Goal: Complete application form: Complete application form

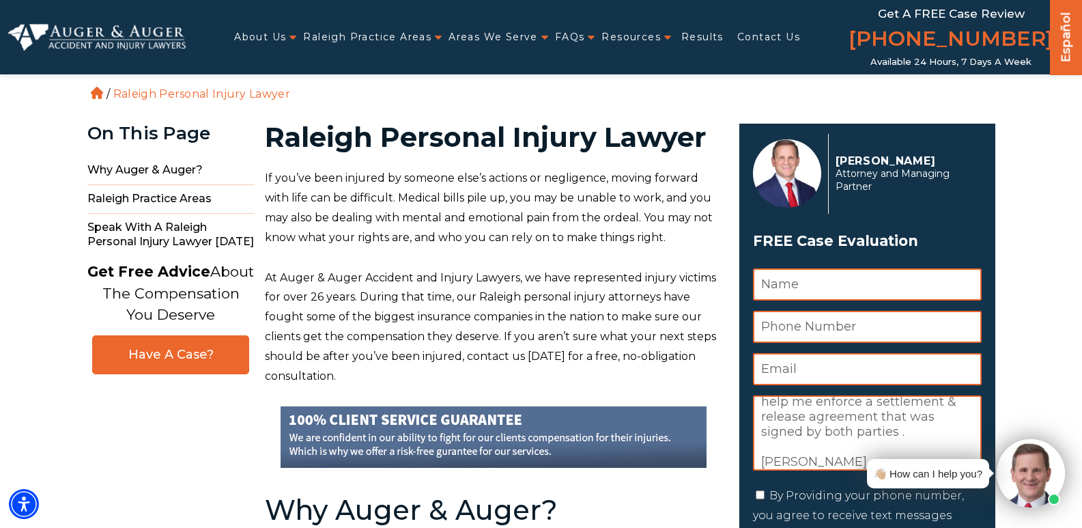
scroll to position [31, 0]
drag, startPoint x: 844, startPoint y: 460, endPoint x: 723, endPoint y: 476, distance: 121.9
type textarea "I am inquiring for an attorney to help me enforce a settlement & release agreem…"
click at [797, 288] on input "Name *" at bounding box center [867, 284] width 229 height 32
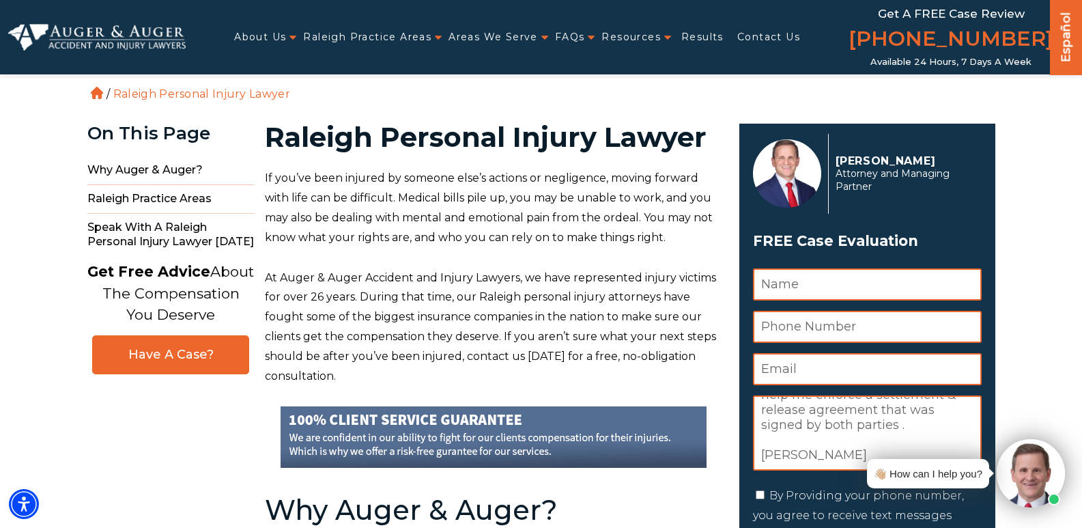
paste input "[PERSON_NAME]"
type input "[PERSON_NAME]"
drag, startPoint x: 1047, startPoint y: 316, endPoint x: 909, endPoint y: 316, distance: 137.2
click at [779, 366] on input "Email *" at bounding box center [867, 369] width 229 height 32
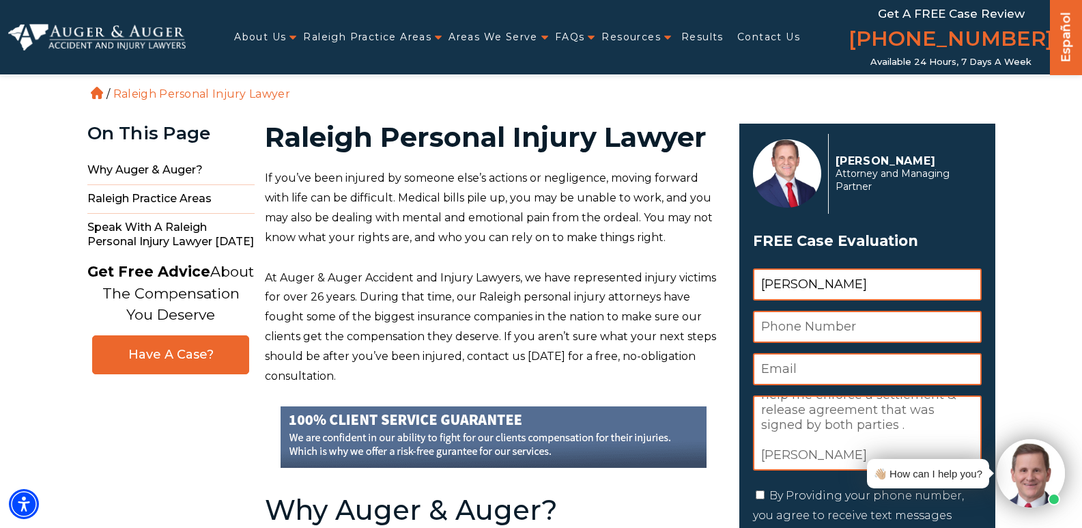
paste input "[EMAIL_ADDRESS][DOMAIN_NAME]"
type input "[EMAIL_ADDRESS][DOMAIN_NAME]"
click at [864, 325] on input "Phone Number *" at bounding box center [867, 327] width 229 height 32
paste input "[PHONE_NUMBER]"
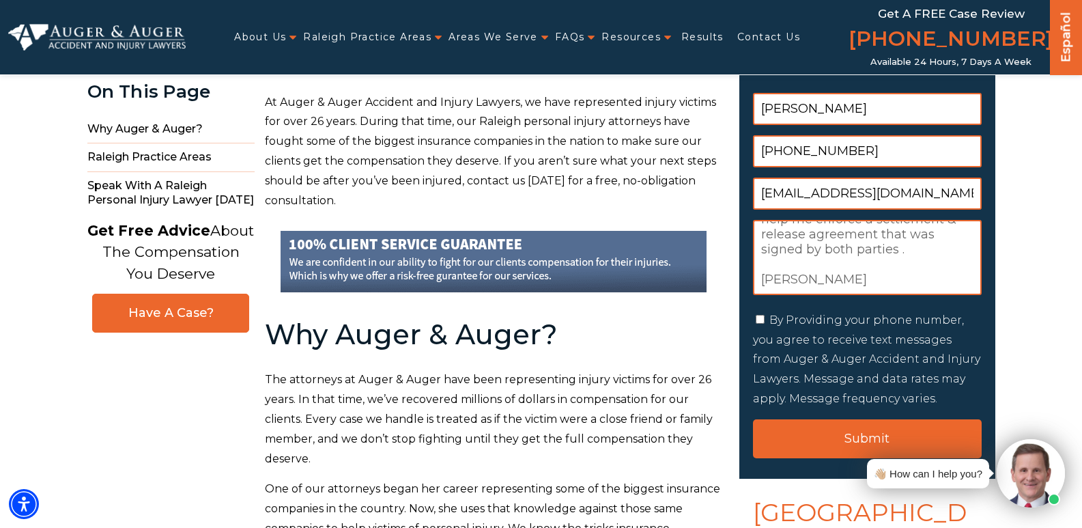
scroll to position [205, 0]
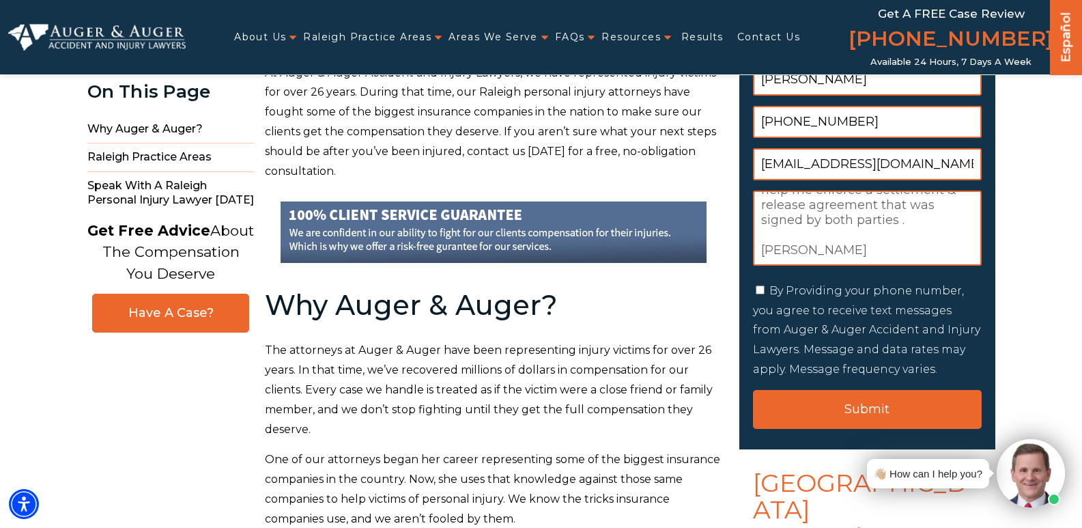
type input "[PHONE_NUMBER]"
click at [761, 291] on input "By Providing your phone number, you agree to receive text messages from Auger &…" at bounding box center [760, 289] width 9 height 9
checkbox input "true"
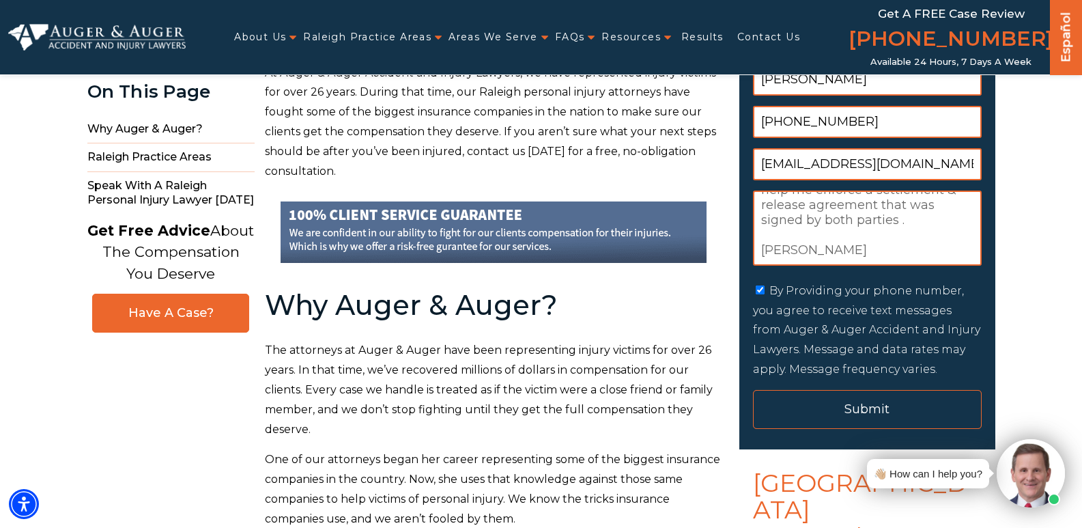
click at [817, 414] on input "Submit" at bounding box center [867, 409] width 229 height 39
